Goal: Information Seeking & Learning: Find specific page/section

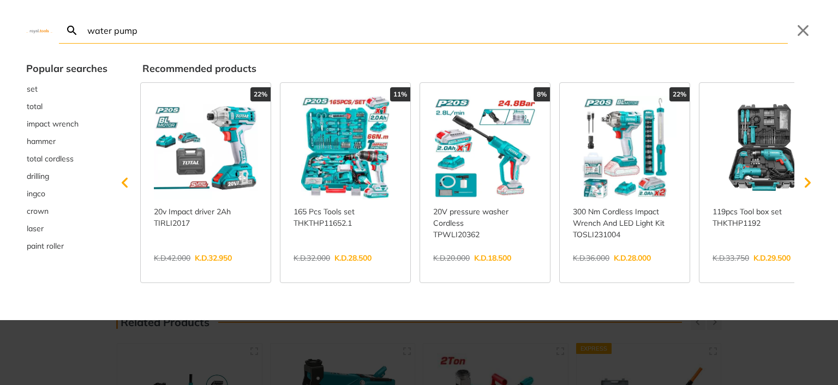
type input "water pump"
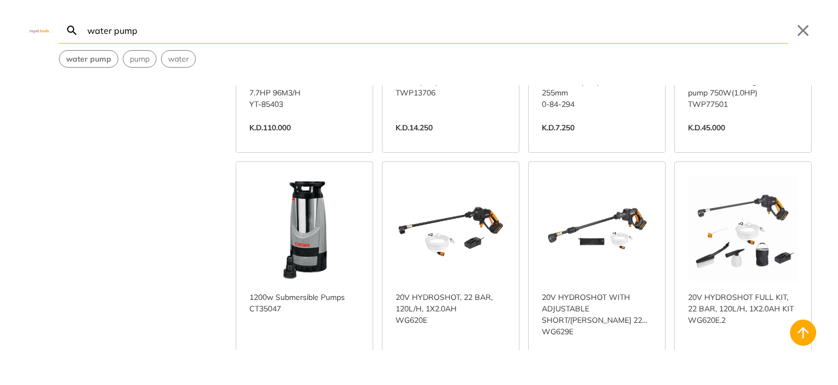
scroll to position [655, 0]
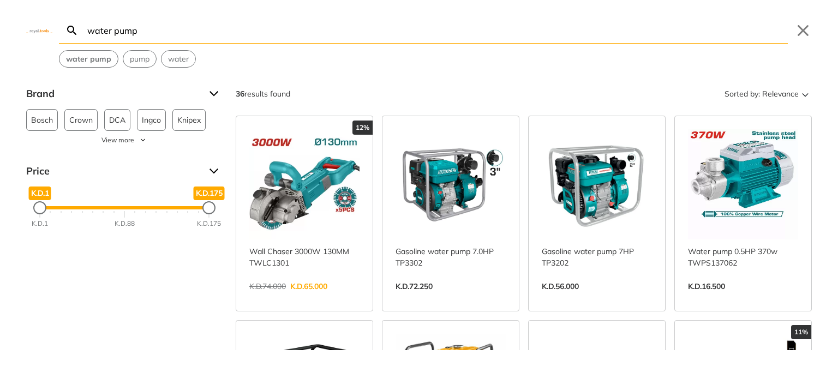
click at [127, 28] on input "water pump" at bounding box center [436, 30] width 703 height 26
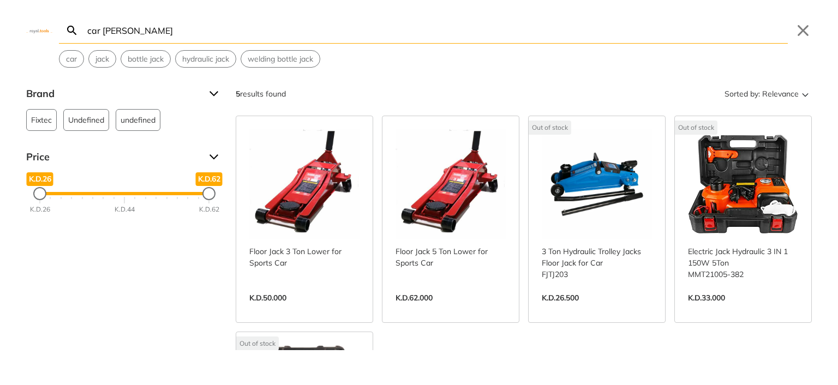
type input "car jack"
